Goal: Transaction & Acquisition: Purchase product/service

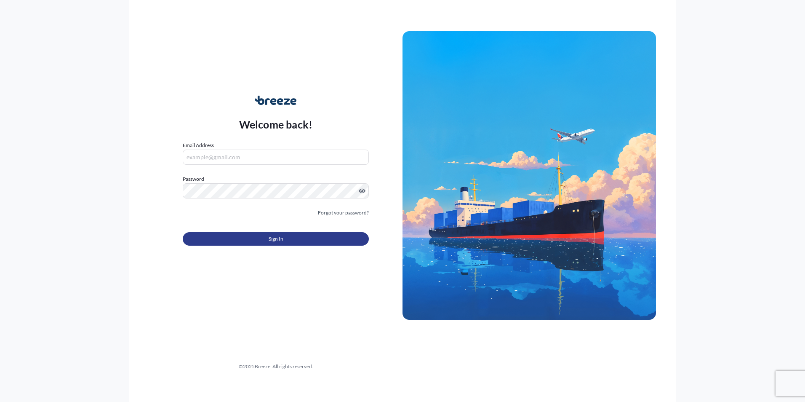
type input "[PERSON_NAME][EMAIL_ADDRESS][DOMAIN_NAME]"
click at [249, 237] on button "Sign In" at bounding box center [276, 238] width 186 height 13
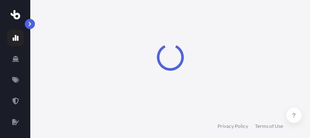
select select "2025"
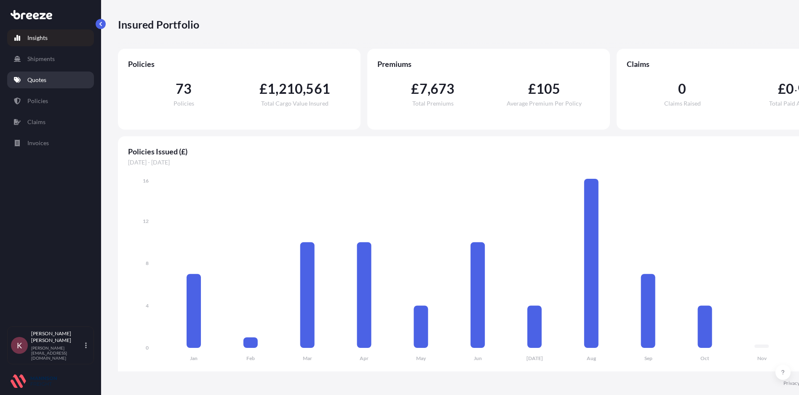
click at [35, 86] on link "Quotes" at bounding box center [50, 80] width 87 height 17
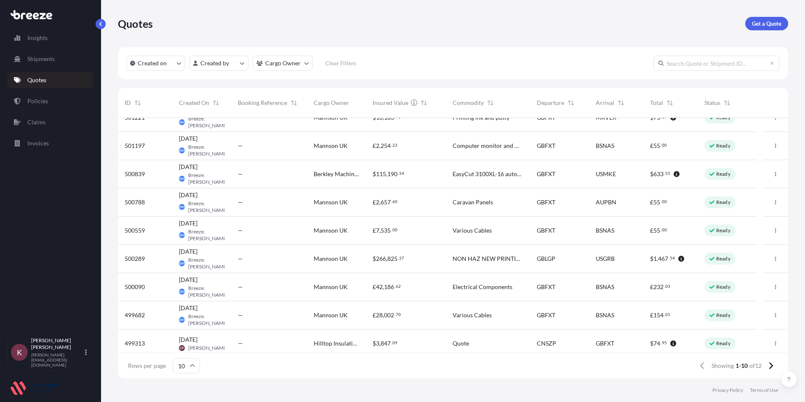
scroll to position [48, 0]
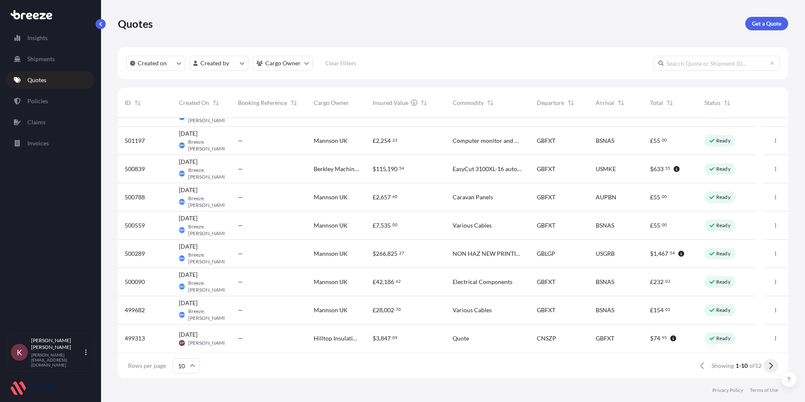
click at [772, 367] on icon at bounding box center [771, 366] width 5 height 8
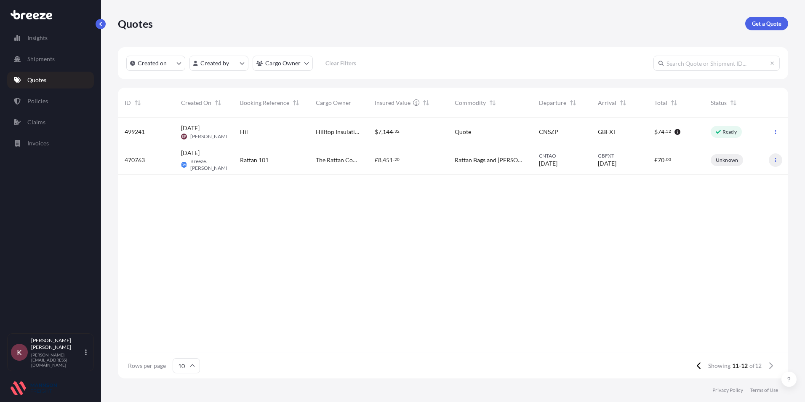
click at [777, 160] on icon "button" at bounding box center [775, 160] width 5 height 5
click at [731, 176] on p "Duplicate quote" at bounding box center [742, 177] width 42 height 8
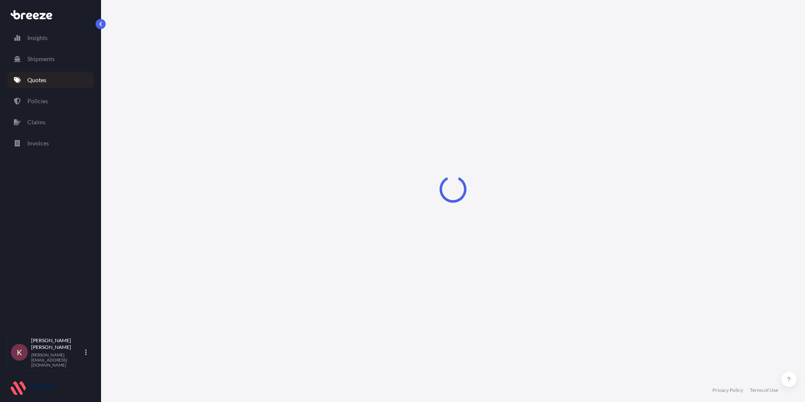
select select "Sea"
select select "2"
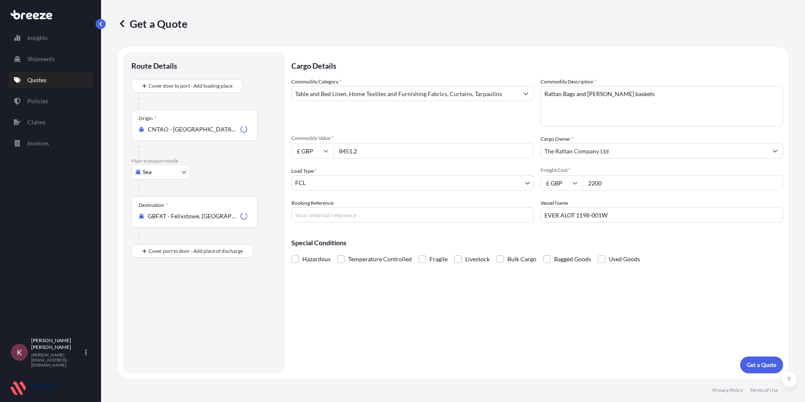
select select "31417"
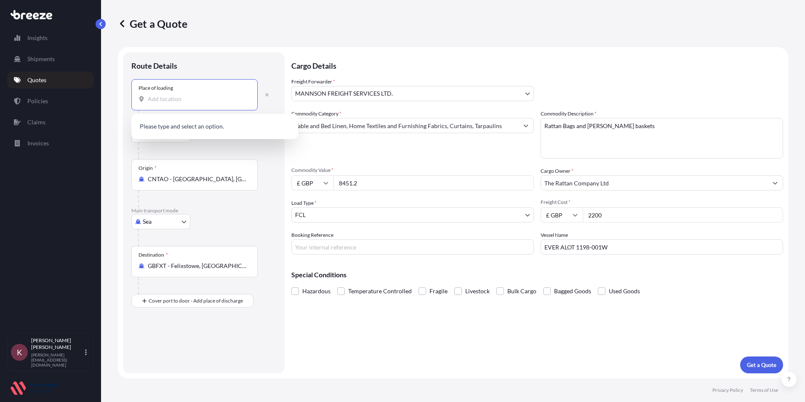
click at [169, 98] on input "Place of loading" at bounding box center [197, 99] width 99 height 8
click at [152, 104] on div "Place of loading" at bounding box center [194, 94] width 126 height 31
click at [152, 103] on input "Place of loading" at bounding box center [197, 99] width 99 height 8
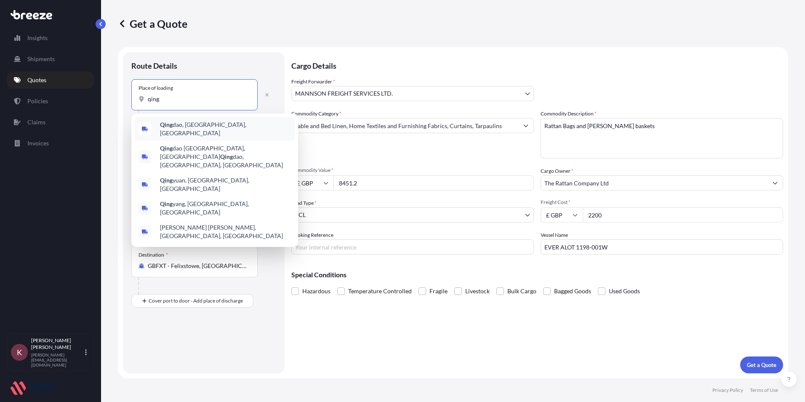
click at [176, 133] on div "[PERSON_NAME], [GEOGRAPHIC_DATA], [GEOGRAPHIC_DATA]" at bounding box center [215, 129] width 160 height 24
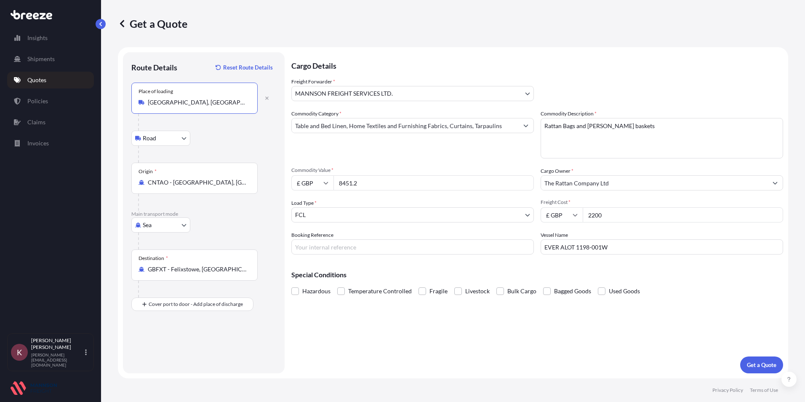
type input "[GEOGRAPHIC_DATA], [GEOGRAPHIC_DATA], [GEOGRAPHIC_DATA]"
click at [195, 191] on div "Origin * CNTAO - [GEOGRAPHIC_DATA], [GEOGRAPHIC_DATA]" at bounding box center [194, 178] width 126 height 31
click at [195, 187] on input "CNTAO - [GEOGRAPHIC_DATA], [GEOGRAPHIC_DATA]" at bounding box center [197, 182] width 99 height 8
drag, startPoint x: 219, startPoint y: 181, endPoint x: 111, endPoint y: 167, distance: 108.3
click at [110, 167] on div "Get a Quote Route Details Reset Route Details Place of loading [GEOGRAPHIC_DATA…" at bounding box center [453, 189] width 704 height 378
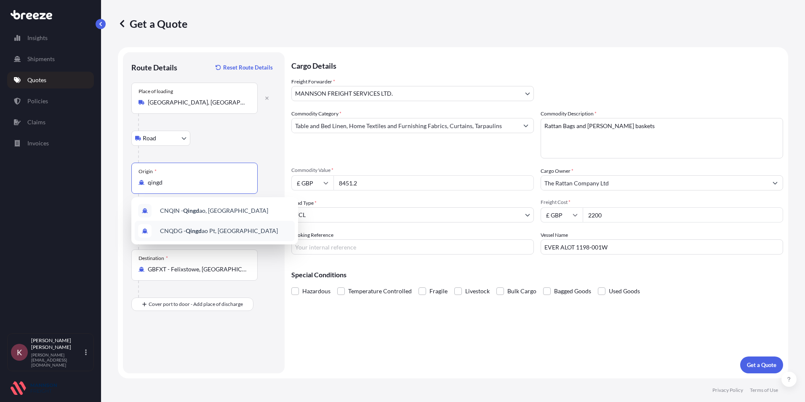
click at [169, 234] on span "CNQDG - Qingd ao Pt, [GEOGRAPHIC_DATA]" at bounding box center [219, 231] width 118 height 8
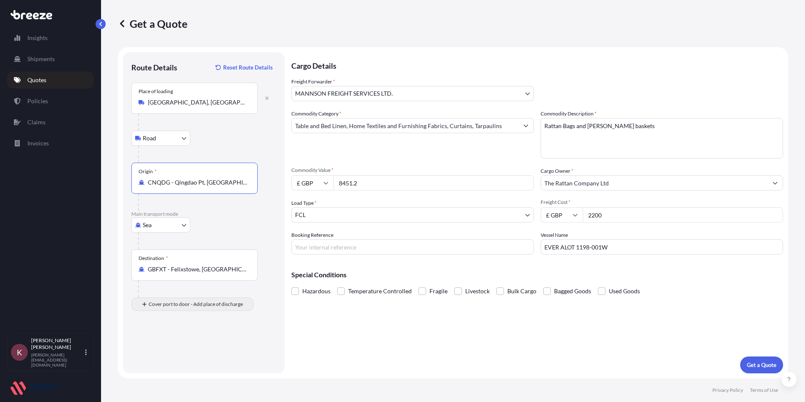
type input "CNQDG - Qingdao Pt, [GEOGRAPHIC_DATA]"
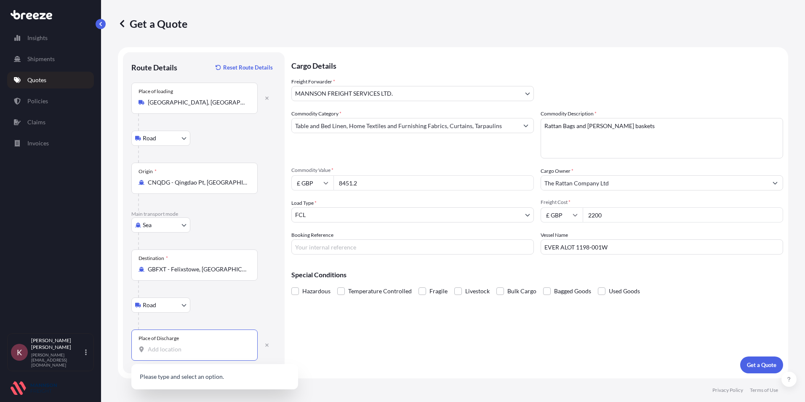
click at [171, 346] on input "Place of Discharge" at bounding box center [197, 349] width 99 height 8
type input "X"
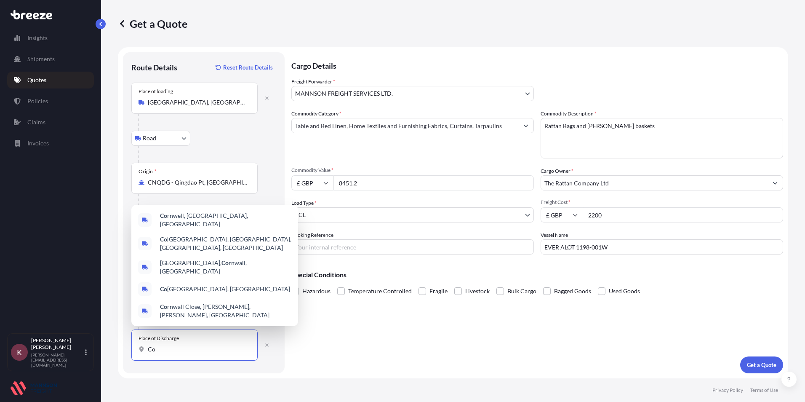
type input "C"
click at [167, 228] on span "Chacewa ter, [GEOGRAPHIC_DATA], [GEOGRAPHIC_DATA]" at bounding box center [225, 219] width 131 height 17
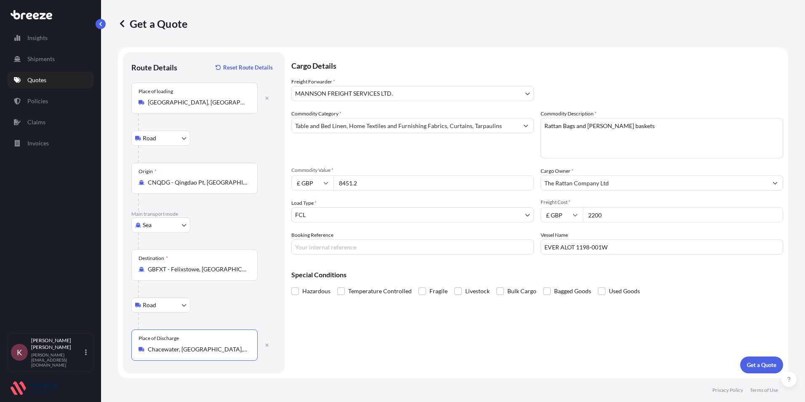
type input "Chacewater, [GEOGRAPHIC_DATA], [GEOGRAPHIC_DATA]"
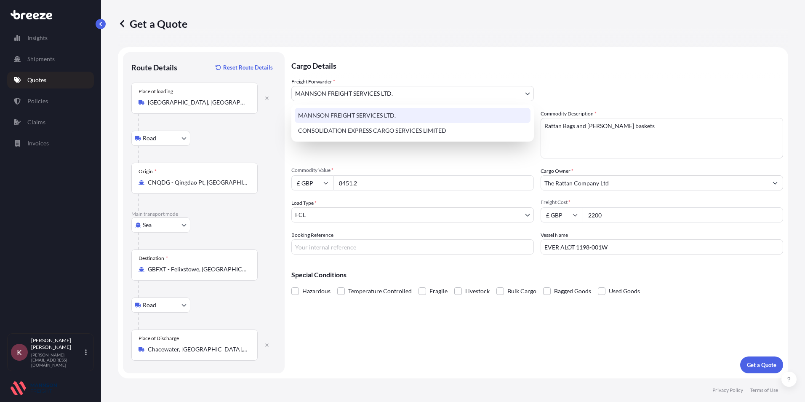
click at [349, 99] on body "5 options available. 1 option available. 0 options available. 5 options availab…" at bounding box center [402, 201] width 805 height 402
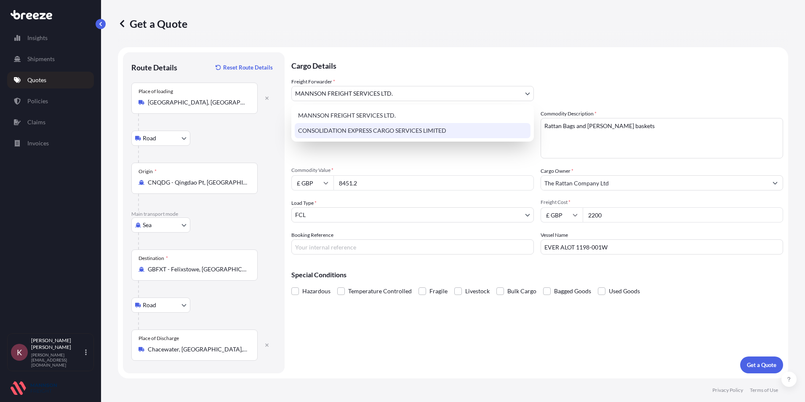
click at [327, 131] on div "CONSOLIDATION EXPRESS CARGO SERVICES LIMITED" at bounding box center [413, 130] width 236 height 15
select select "31421"
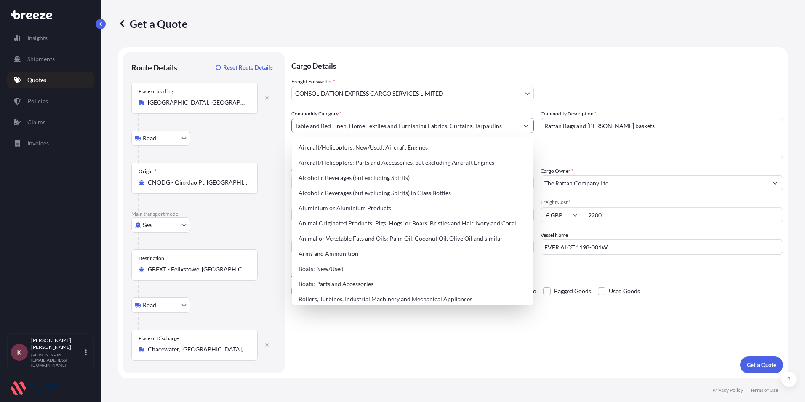
drag, startPoint x: 517, startPoint y: 125, endPoint x: 267, endPoint y: 131, distance: 250.2
click at [267, 131] on form "Route Details Reset Route Details Place of loading [GEOGRAPHIC_DATA] Rail Origi…" at bounding box center [453, 212] width 670 height 331
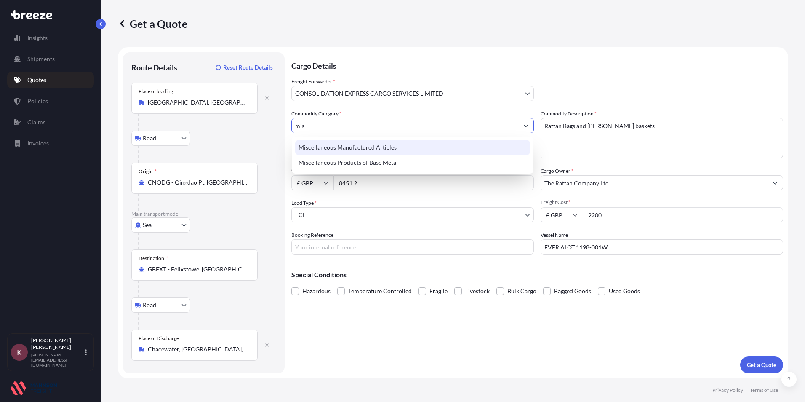
click at [389, 144] on div "Miscellaneous Manufactured Articles" at bounding box center [412, 147] width 235 height 15
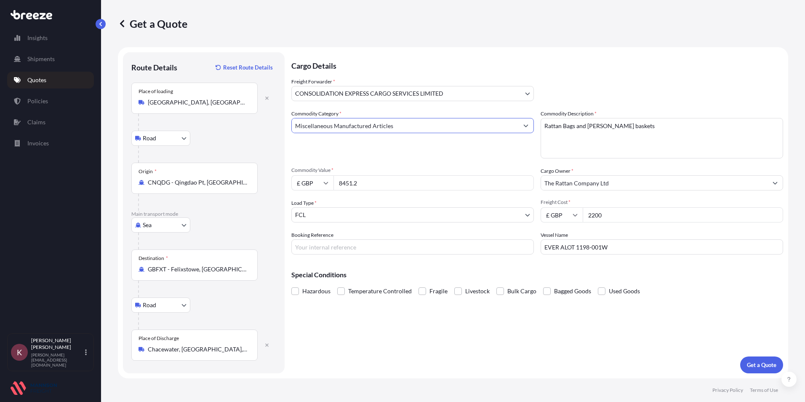
type input "Miscellaneous Manufactured Articles"
drag, startPoint x: 633, startPoint y: 124, endPoint x: 531, endPoint y: 123, distance: 101.5
click at [531, 123] on div "Commodity Category * Miscellaneous Manufactured Articles Commodity Description …" at bounding box center [537, 181] width 492 height 145
type textarea "Basked Liner / Fitted Sheet / Basked Stand"
click at [311, 185] on input "£ GBP" at bounding box center [312, 182] width 42 height 15
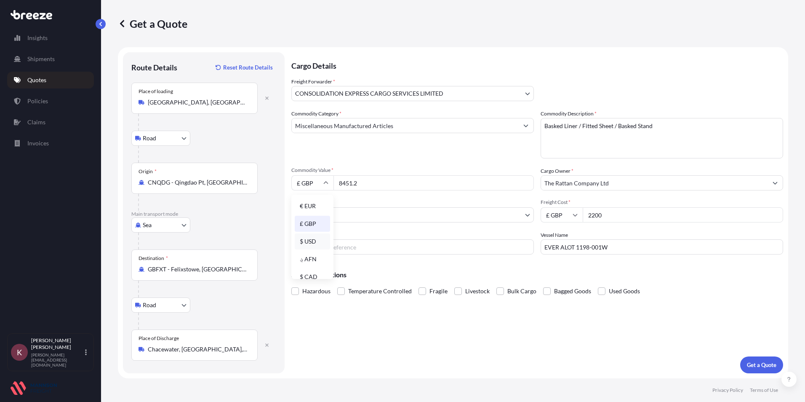
click at [305, 239] on div "$ USD" at bounding box center [312, 241] width 35 height 16
type input "$ USD"
drag, startPoint x: 376, startPoint y: 182, endPoint x: 336, endPoint y: 185, distance: 39.7
click at [336, 185] on input "8451.2" at bounding box center [434, 182] width 200 height 15
type input "9280.00"
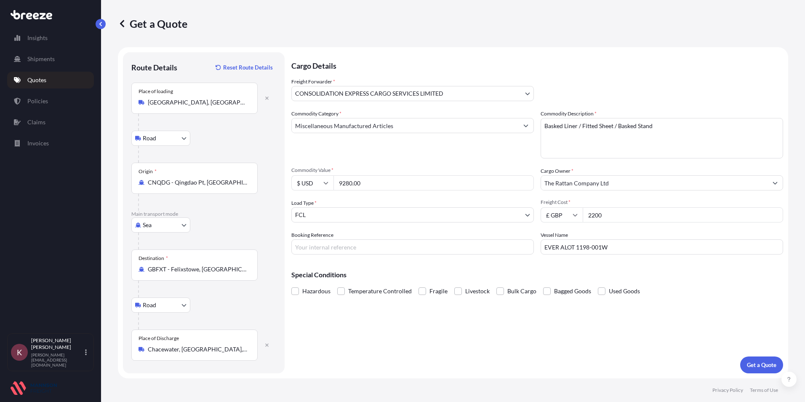
click at [368, 211] on body "Insights Shipments Quotes Policies Claims Invoices K Kerry Perkins [EMAIL_ADDRE…" at bounding box center [402, 201] width 805 height 402
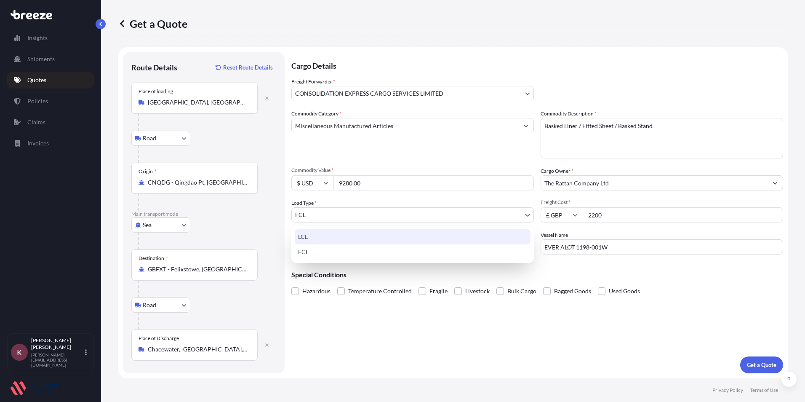
click at [303, 236] on div "LCL" at bounding box center [413, 236] width 236 height 15
select select "1"
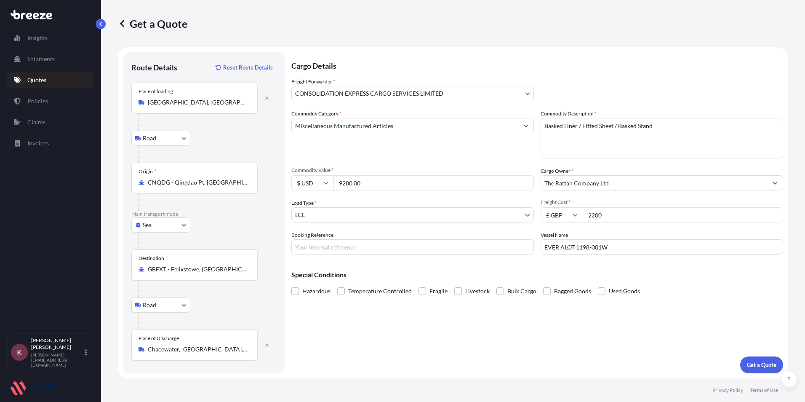
click at [619, 216] on input "2200" at bounding box center [683, 214] width 200 height 15
drag, startPoint x: 619, startPoint y: 216, endPoint x: 585, endPoint y: 216, distance: 33.7
click at [585, 216] on input "2200" at bounding box center [683, 214] width 200 height 15
click at [597, 214] on input "Freight Cost *" at bounding box center [683, 214] width 200 height 15
type input "689.00"
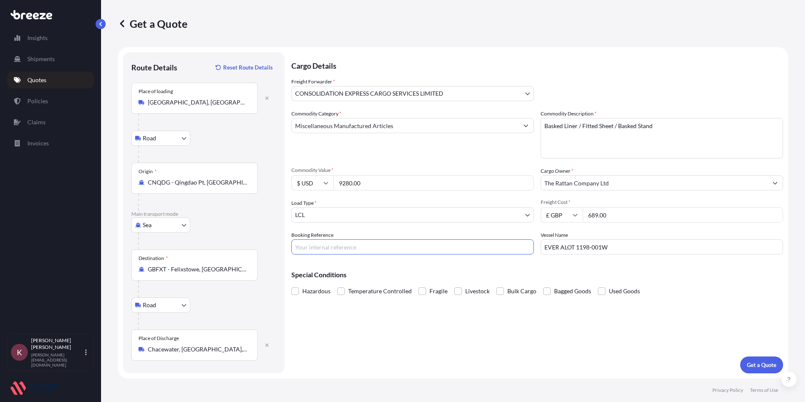
click at [478, 247] on input "Booking Reference" at bounding box center [412, 246] width 243 height 15
type input "Rattan 101"
click at [654, 239] on div "Vessel Name EVER ALOT 1198-001W" at bounding box center [662, 243] width 243 height 24
drag, startPoint x: 650, startPoint y: 254, endPoint x: 535, endPoint y: 245, distance: 115.3
click at [535, 245] on div "Commodity Category * Miscellaneous Manufactured Articles Commodity Description …" at bounding box center [537, 181] width 492 height 145
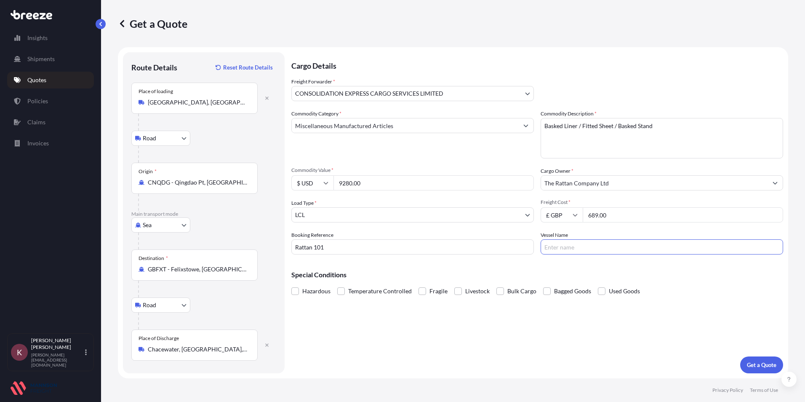
click at [606, 250] on input "Vessel Name" at bounding box center [662, 246] width 243 height 15
type input "EVER GIFTED"
click at [766, 367] on p "Get a Quote" at bounding box center [761, 364] width 29 height 8
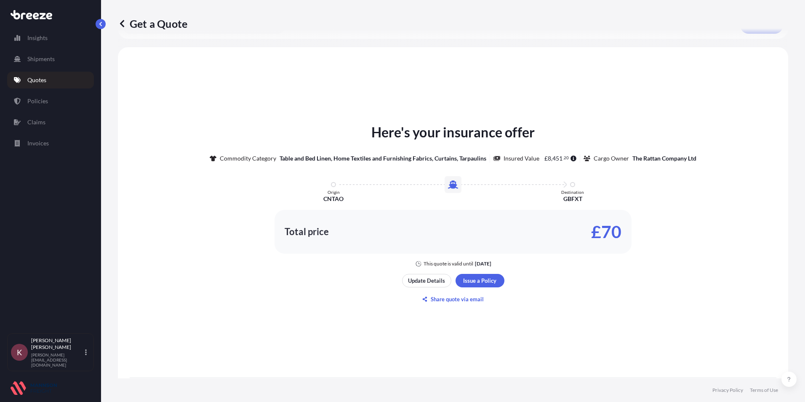
scroll to position [392, 0]
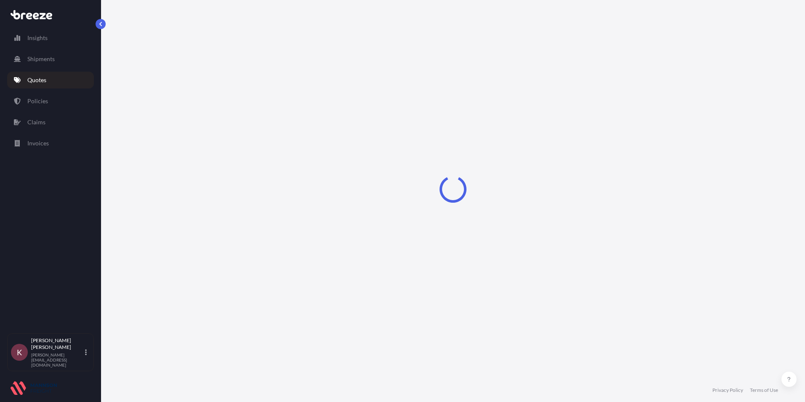
select select "Road"
select select "Sea"
select select "Road"
select select "31421"
select select "1"
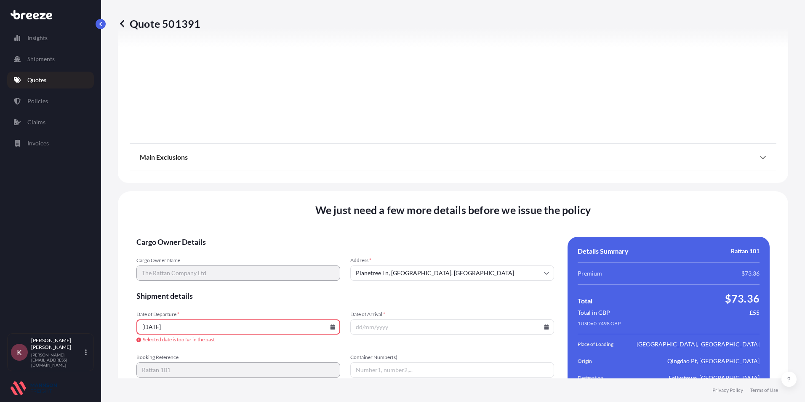
scroll to position [1103, 0]
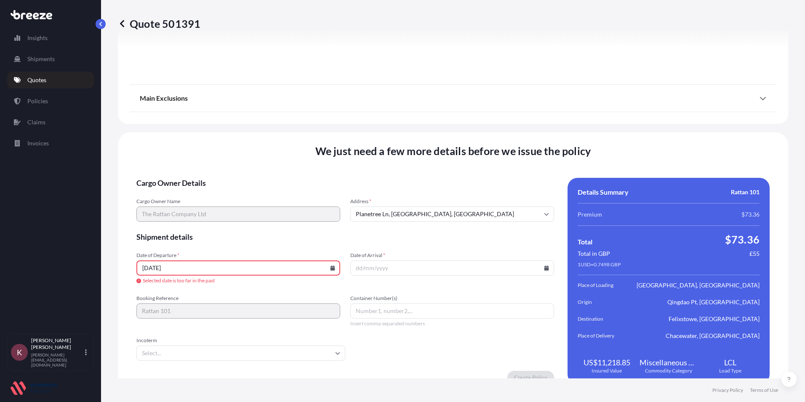
click at [332, 268] on icon at bounding box center [333, 267] width 5 height 5
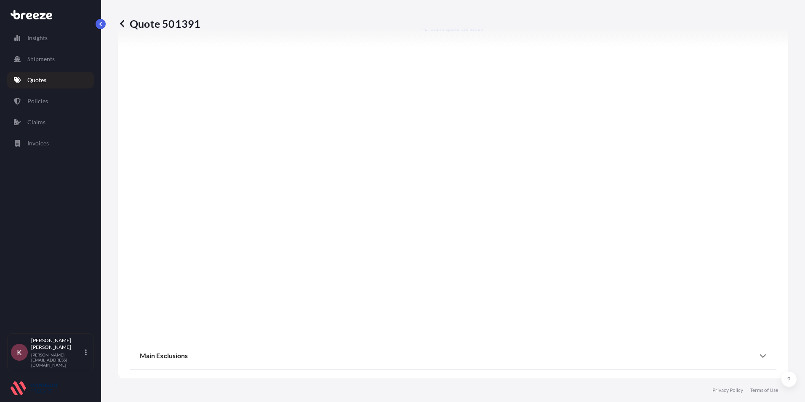
scroll to position [1053, 0]
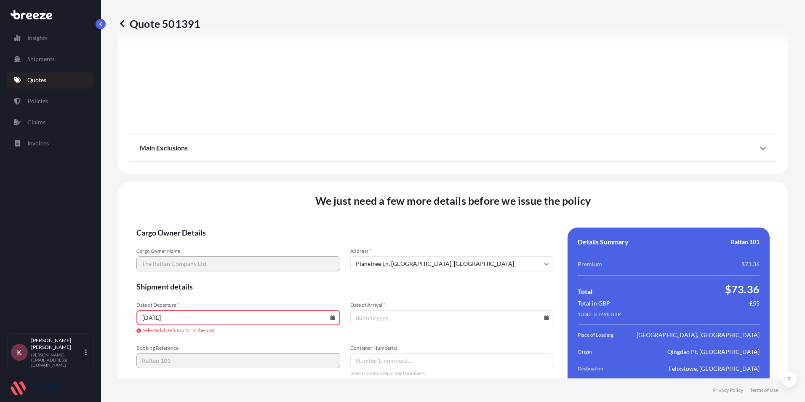
click at [331, 319] on icon at bounding box center [333, 317] width 5 height 5
click at [295, 174] on icon at bounding box center [295, 176] width 3 height 5
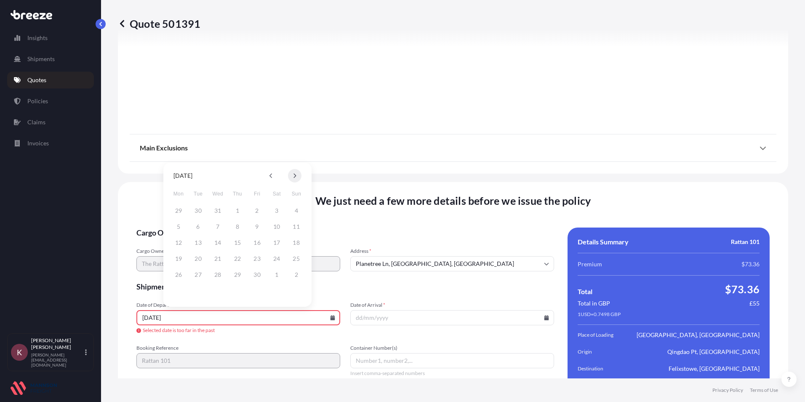
click at [295, 174] on icon at bounding box center [295, 176] width 3 height 5
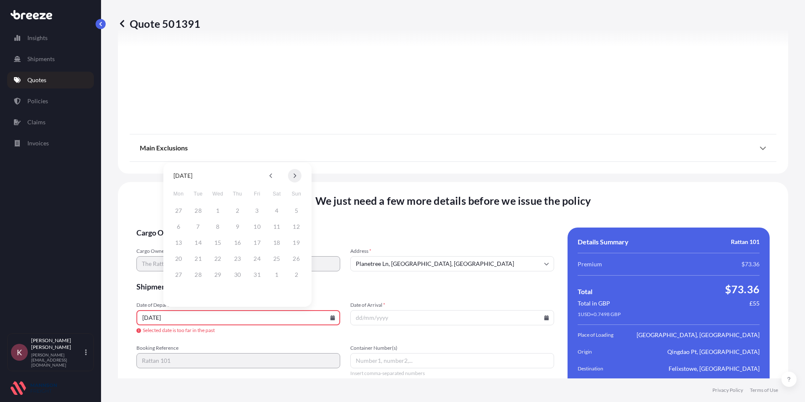
click at [295, 174] on icon at bounding box center [295, 176] width 3 height 5
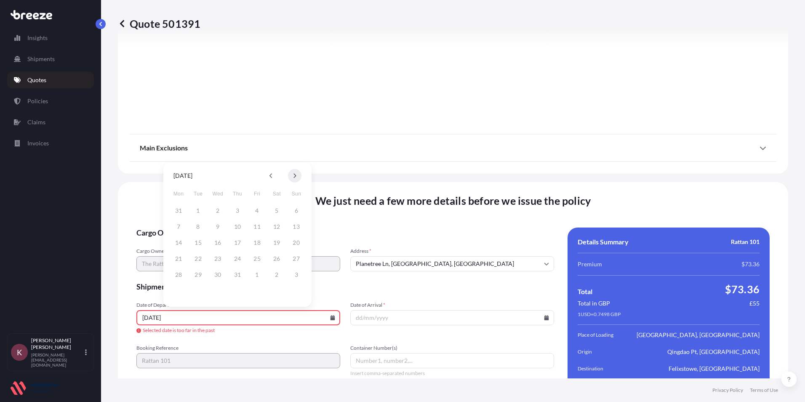
click at [295, 174] on icon at bounding box center [295, 176] width 3 height 5
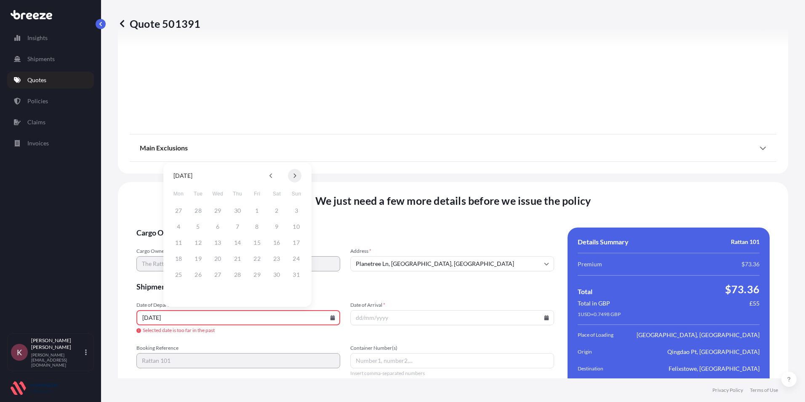
click at [295, 174] on icon at bounding box center [295, 176] width 3 height 5
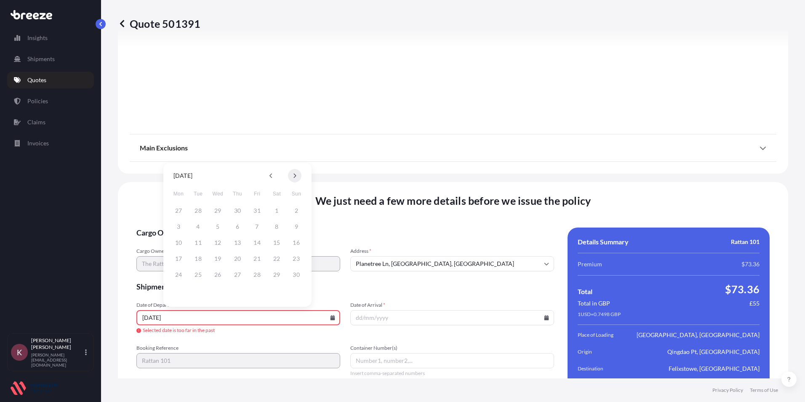
click at [295, 174] on icon at bounding box center [295, 176] width 3 height 5
click at [295, 175] on icon at bounding box center [295, 176] width 3 height 5
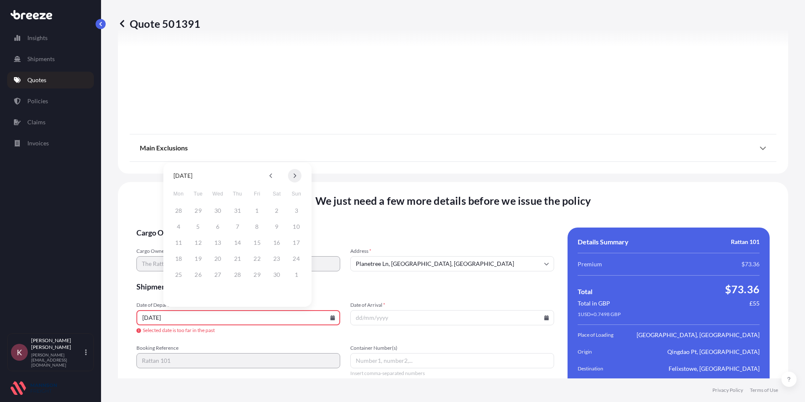
click at [295, 175] on icon at bounding box center [295, 176] width 3 height 5
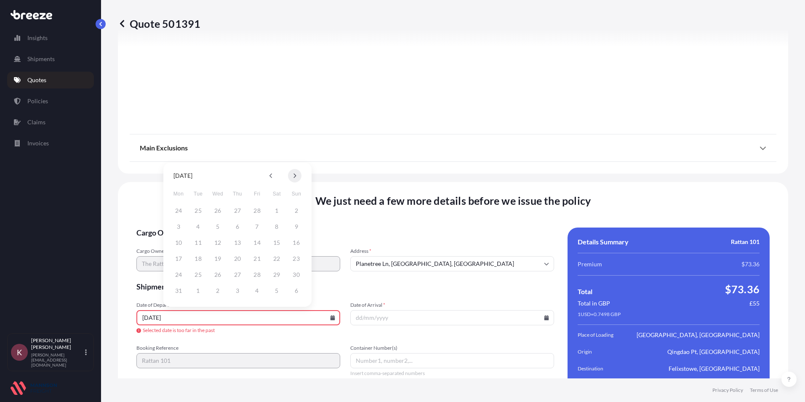
click at [295, 175] on icon at bounding box center [295, 176] width 3 height 5
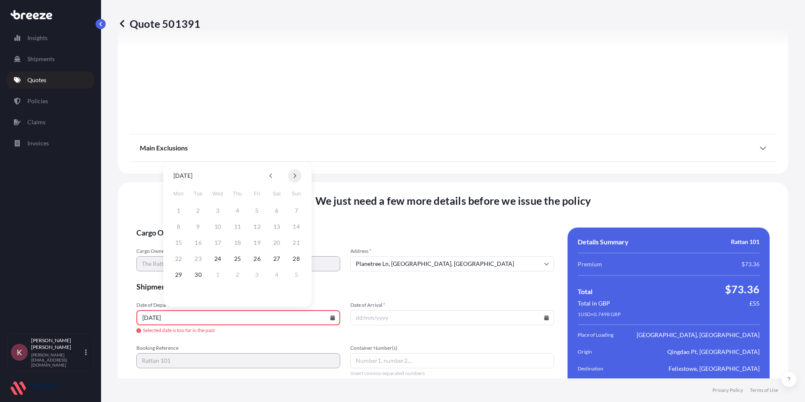
click at [295, 179] on button at bounding box center [294, 175] width 13 height 13
click at [178, 228] on button "6" at bounding box center [178, 226] width 13 height 13
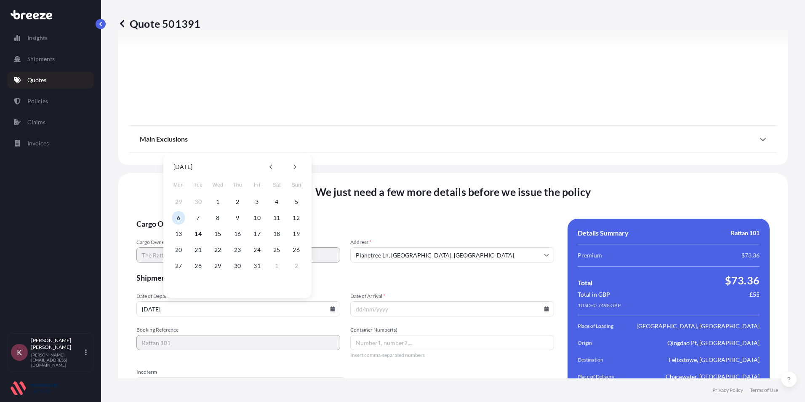
type input "[DATE]"
click at [545, 310] on icon at bounding box center [547, 308] width 5 height 5
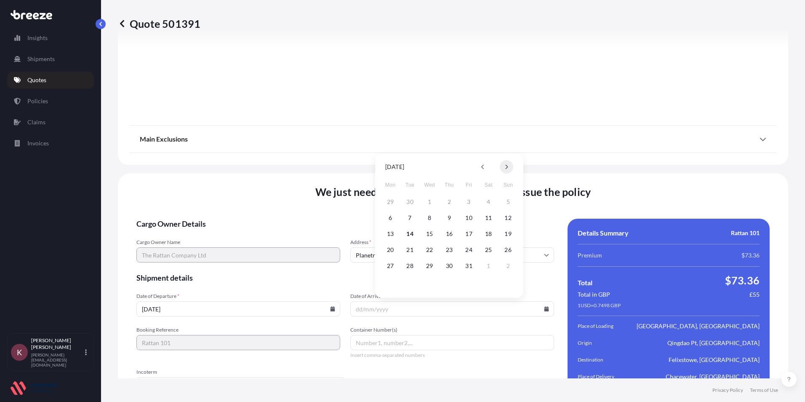
click at [504, 166] on button at bounding box center [506, 166] width 13 height 13
click at [488, 234] on button "15" at bounding box center [488, 233] width 13 height 13
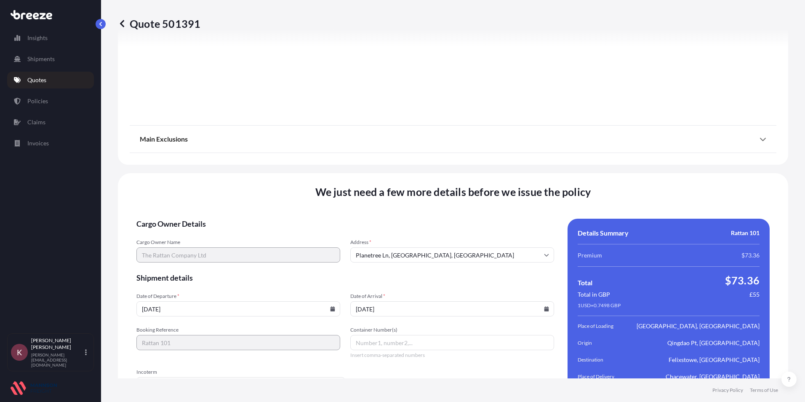
type input "[DATE]"
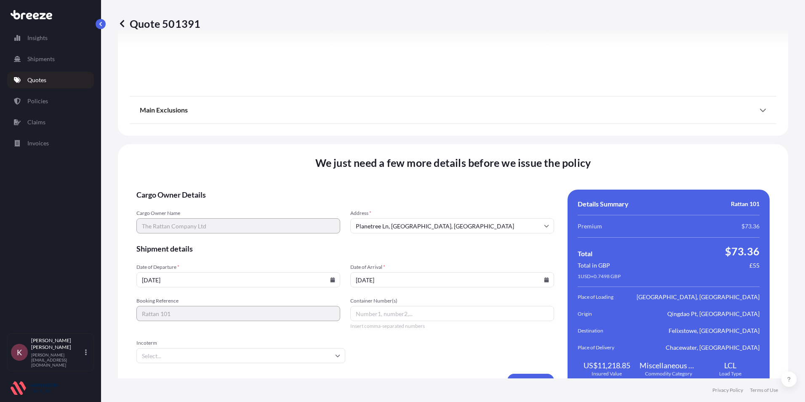
scroll to position [1095, 0]
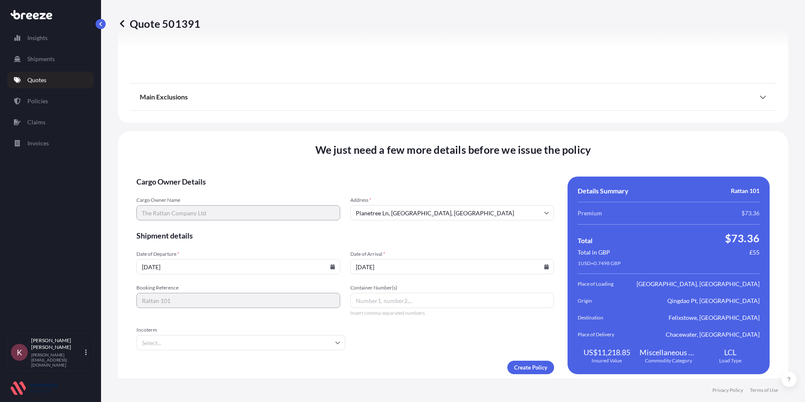
click at [430, 214] on input "Planetree Ln, [GEOGRAPHIC_DATA], [GEOGRAPHIC_DATA]" at bounding box center [452, 212] width 204 height 15
click at [402, 212] on input "Planetree Ln, [GEOGRAPHIC_DATA], [GEOGRAPHIC_DATA]" at bounding box center [452, 212] width 204 height 15
click at [433, 231] on li "[GEOGRAPHIC_DATA], [GEOGRAPHIC_DATA]" at bounding box center [449, 235] width 195 height 16
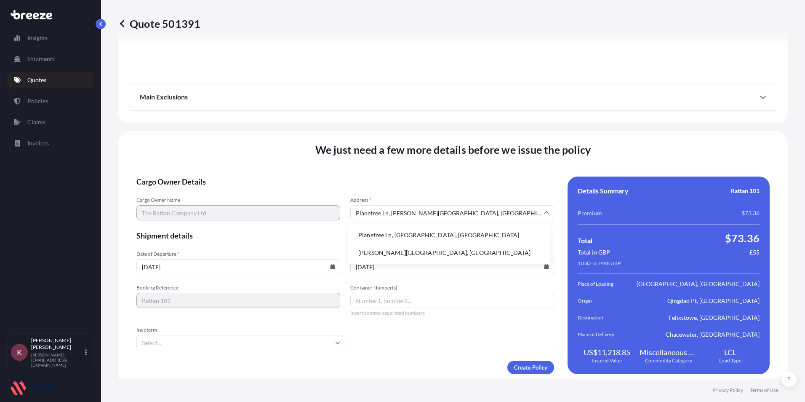
drag, startPoint x: 494, startPoint y: 213, endPoint x: 356, endPoint y: 220, distance: 137.5
click at [356, 220] on form "Cargo Owner Details Cargo Owner Name The Rattan Company Ltd Address * [GEOGRAPH…" at bounding box center [345, 275] width 418 height 198
type input "P"
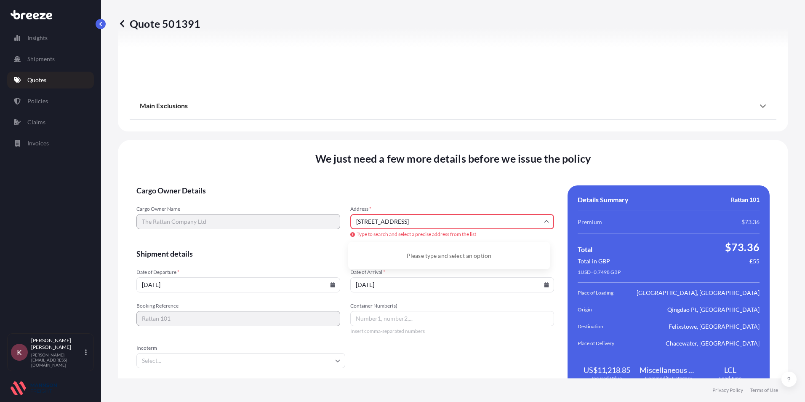
scroll to position [0, 19]
type input "[STREET_ADDRESS]"
click at [468, 256] on div "Please type and select an option" at bounding box center [449, 255] width 195 height 21
drag, startPoint x: 531, startPoint y: 223, endPoint x: 537, endPoint y: 219, distance: 6.6
click at [532, 222] on input "[STREET_ADDRESS]" at bounding box center [452, 221] width 204 height 15
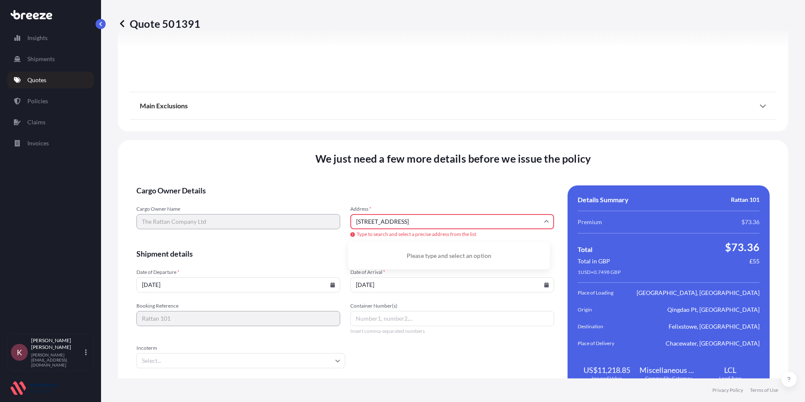
scroll to position [0, 0]
click at [335, 222] on div "Cargo Owner Name The Rattan Company Ltd Address * [STREET_ADDRESS] Type to sear…" at bounding box center [345, 222] width 418 height 33
click at [385, 256] on li "[STREET_ADDRESS]" at bounding box center [449, 253] width 195 height 16
type input "[STREET_ADDRESS]"
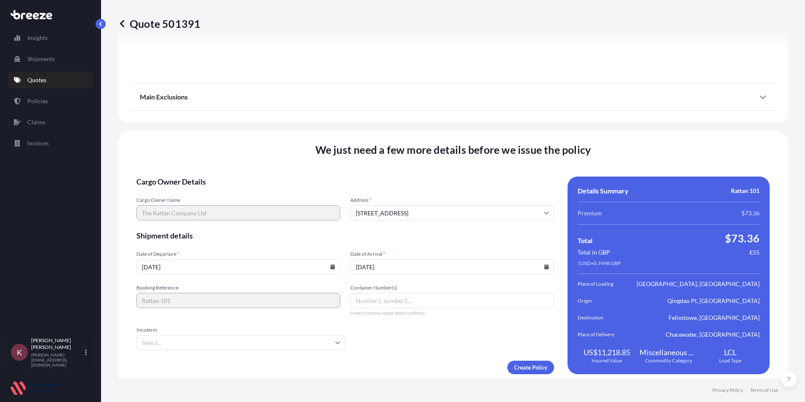
click at [364, 300] on input "Container Number(s)" at bounding box center [452, 300] width 204 height 15
type input "CCLU7666958"
click at [185, 339] on input "Incoterm" at bounding box center [240, 342] width 209 height 15
click at [174, 341] on input "Incoterm" at bounding box center [240, 342] width 209 height 15
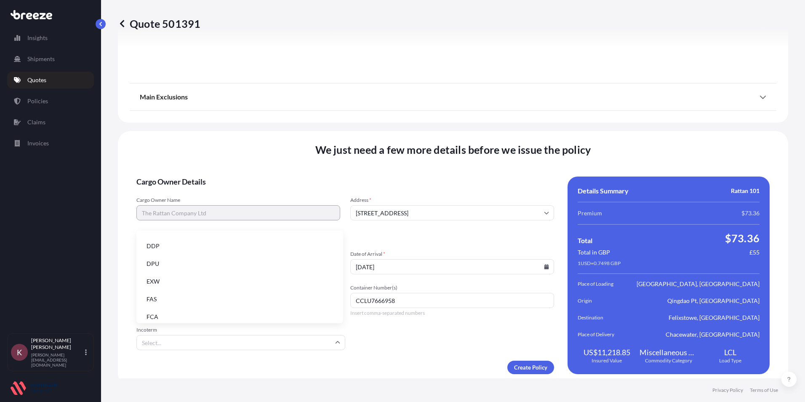
scroll to position [107, 0]
click at [150, 308] on li "FOB" at bounding box center [240, 312] width 200 height 16
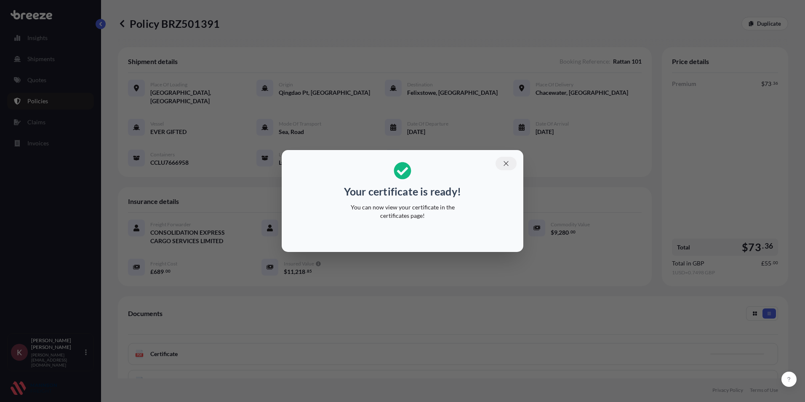
click at [505, 164] on icon "button" at bounding box center [506, 163] width 5 height 5
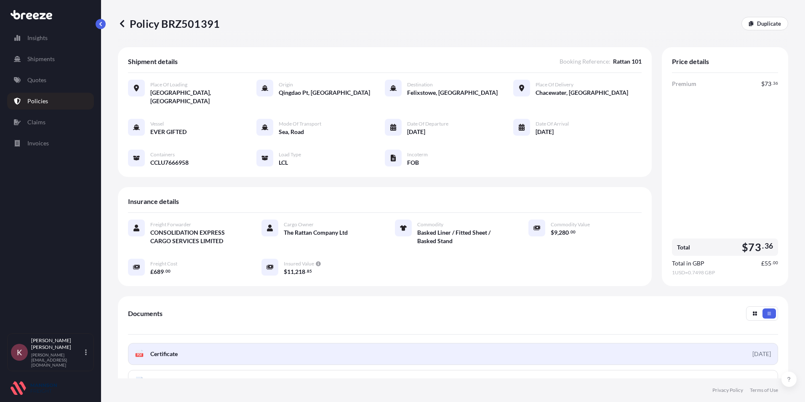
click at [152, 350] on span "Certificate" at bounding box center [163, 354] width 27 height 8
